Goal: Transaction & Acquisition: Download file/media

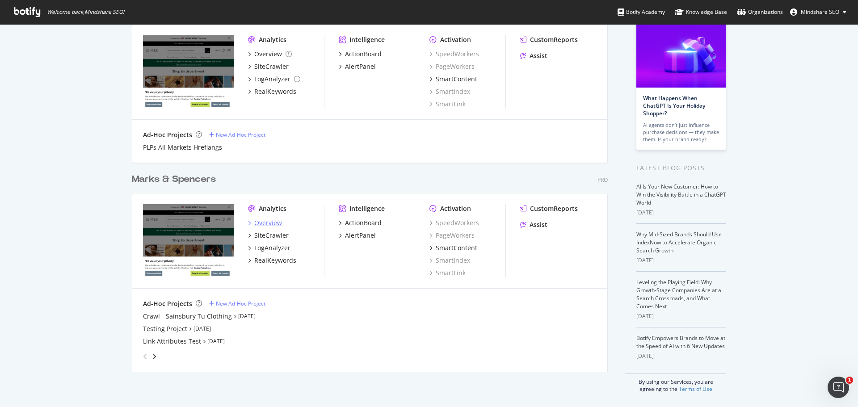
click at [272, 224] on div "Overview" at bounding box center [268, 223] width 28 height 9
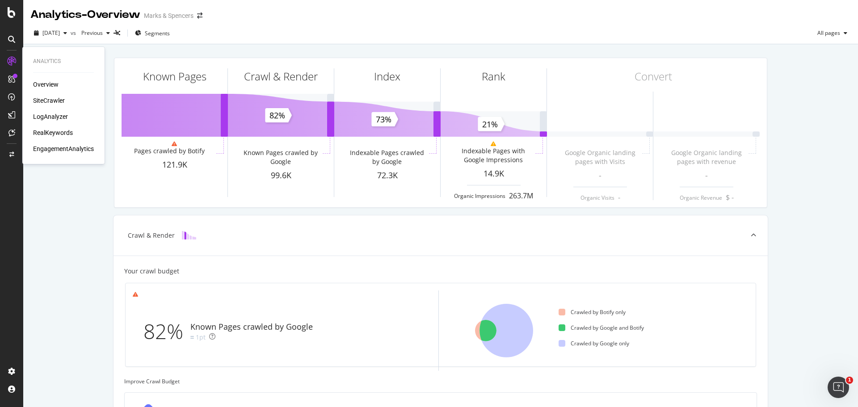
click at [56, 102] on div "SiteCrawler" at bounding box center [49, 100] width 32 height 9
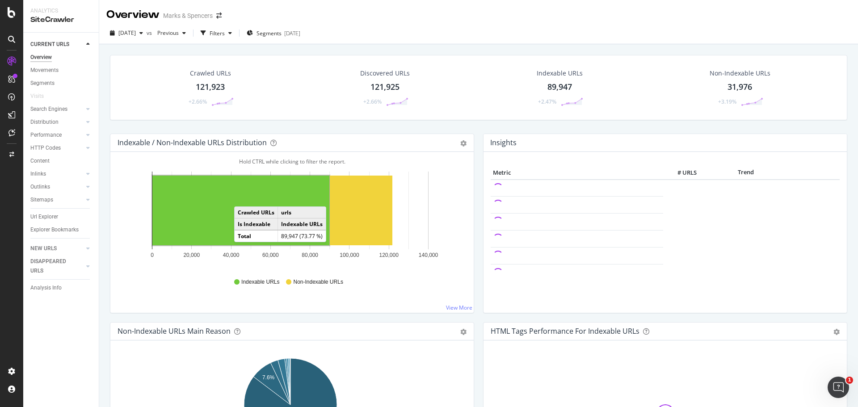
click at [243, 198] on rect "A chart." at bounding box center [240, 211] width 177 height 70
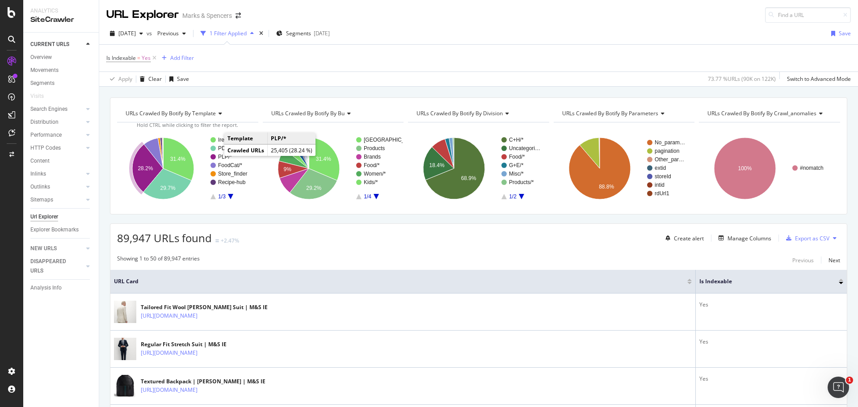
click at [219, 156] on text "PLP/*" at bounding box center [225, 157] width 14 height 6
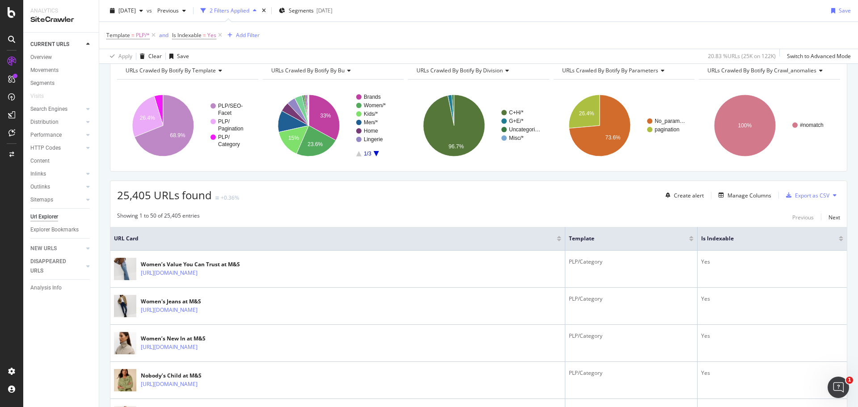
scroll to position [89, 0]
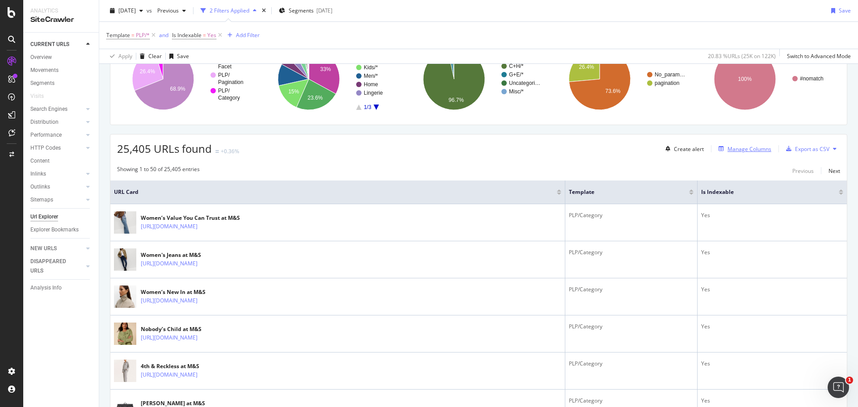
click at [755, 151] on div "Manage Columns" at bounding box center [750, 149] width 44 height 8
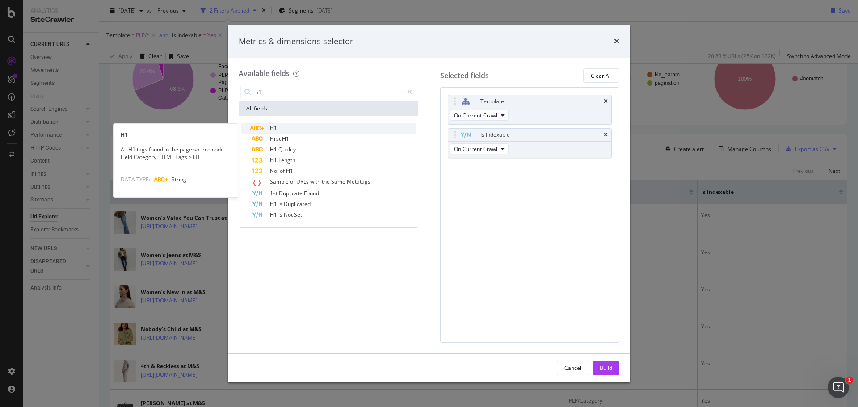
type input "h1"
click at [332, 126] on div "H1" at bounding box center [334, 128] width 164 height 11
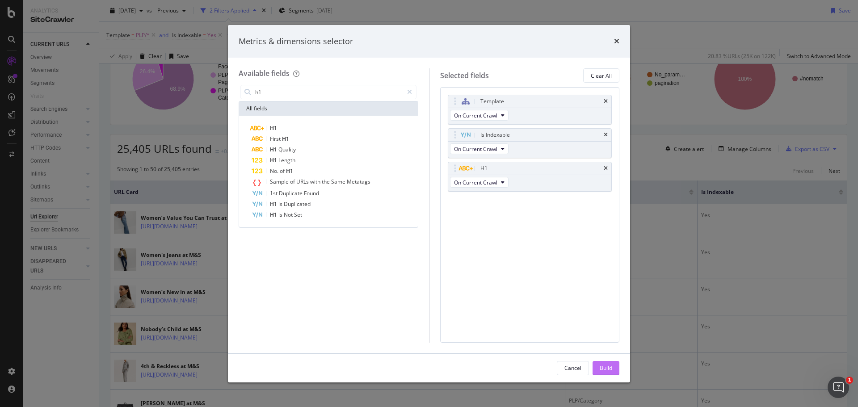
click at [609, 371] on div "Build" at bounding box center [606, 368] width 13 height 8
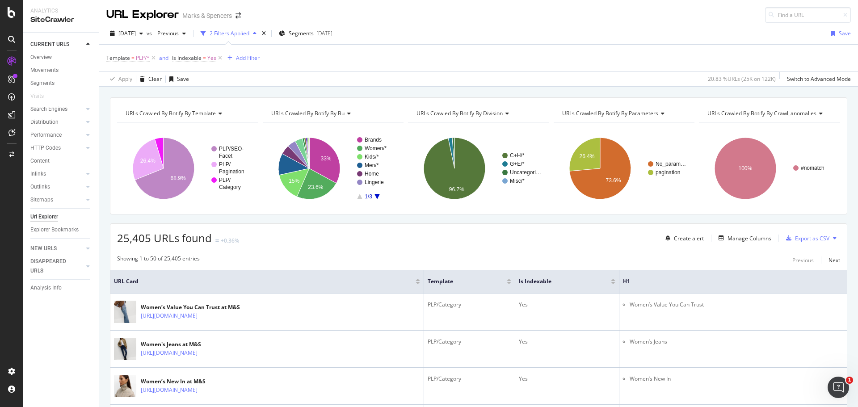
click at [803, 233] on div "Export as CSV" at bounding box center [806, 238] width 47 height 13
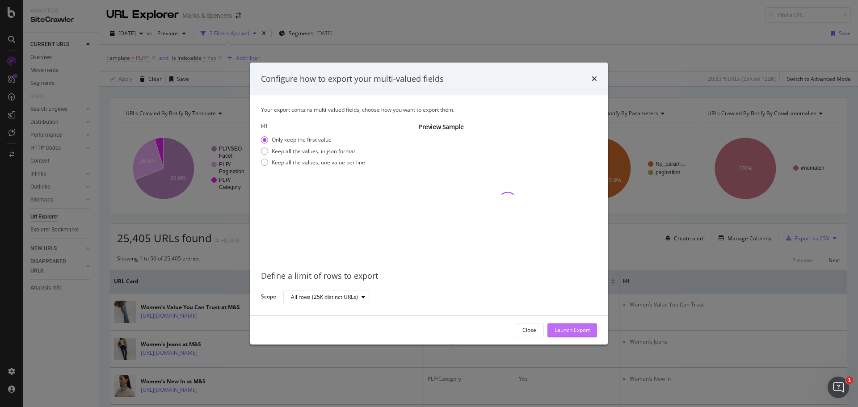
click at [568, 328] on div "Launch Export" at bounding box center [572, 331] width 35 height 8
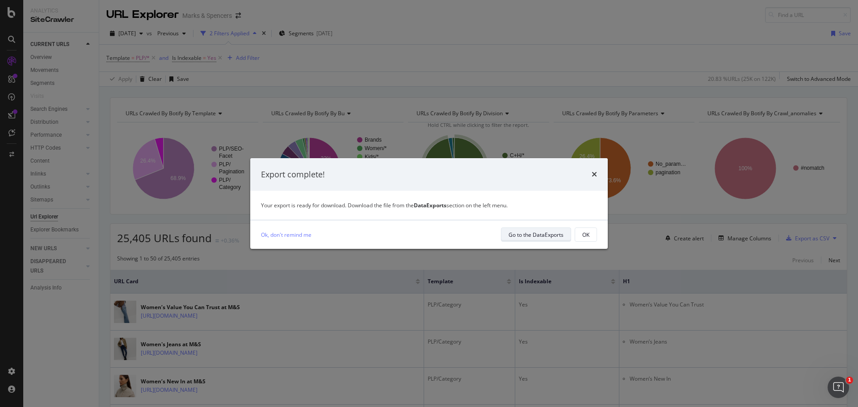
click at [514, 229] on div "Go to the DataExports" at bounding box center [536, 234] width 55 height 13
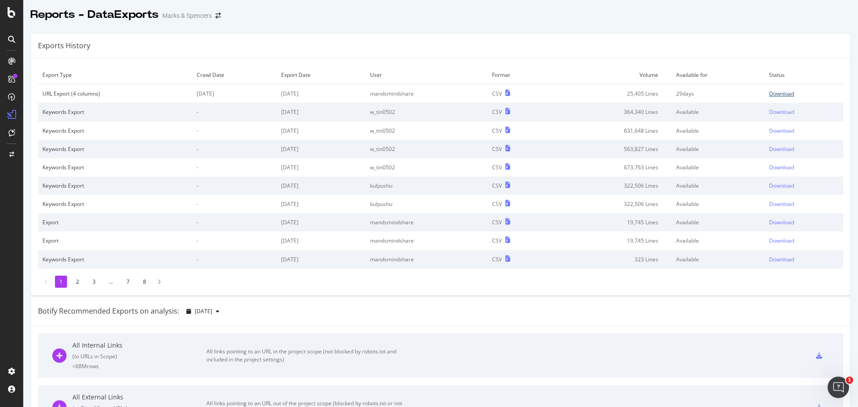
click at [773, 92] on div "Download" at bounding box center [781, 94] width 25 height 8
